Goal: Information Seeking & Learning: Understand process/instructions

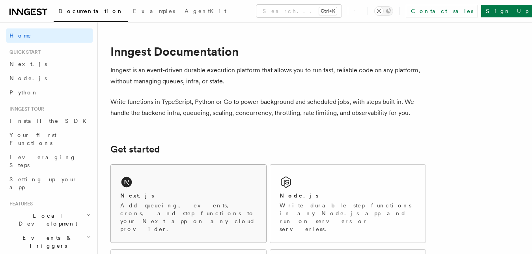
click at [147, 193] on div "Next.js" at bounding box center [188, 195] width 136 height 8
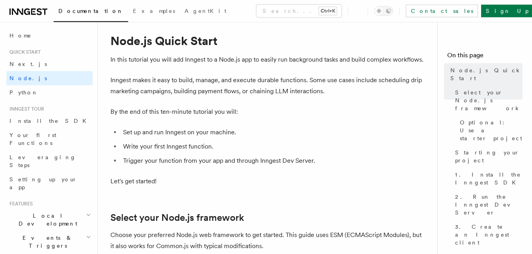
scroll to position [80, 0]
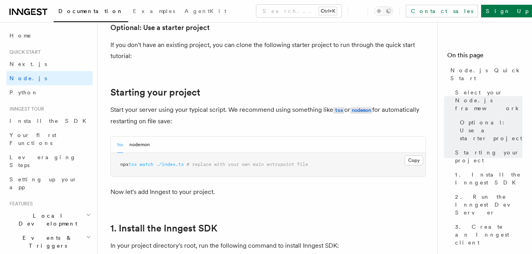
scroll to position [342, 0]
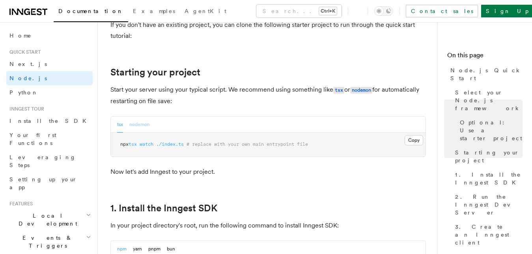
click at [142, 124] on button "nodemon" at bounding box center [139, 124] width 21 height 16
drag, startPoint x: 207, startPoint y: 187, endPoint x: 222, endPoint y: 194, distance: 16.1
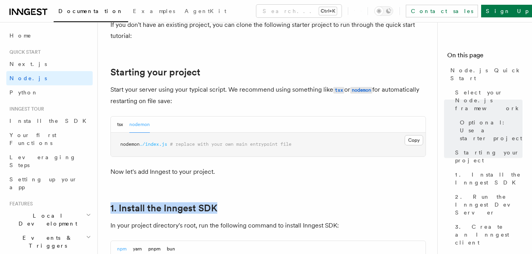
click at [340, 99] on p "Start your server using your typical script. We recommend using something like …" at bounding box center [267, 95] width 315 height 22
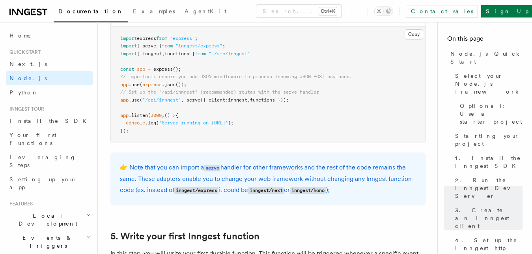
scroll to position [0, 0]
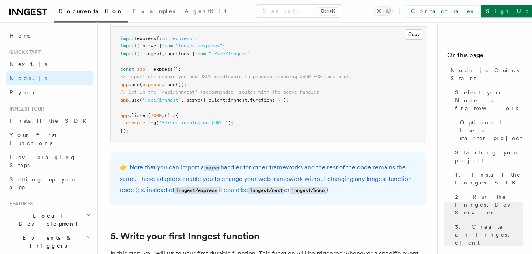
click at [389, 17] on div "Contact sales Sign Up" at bounding box center [440, 11] width 185 height 13
click at [355, 11] on icon at bounding box center [354, 11] width 0 height 0
